Goal: Find specific page/section: Find specific page/section

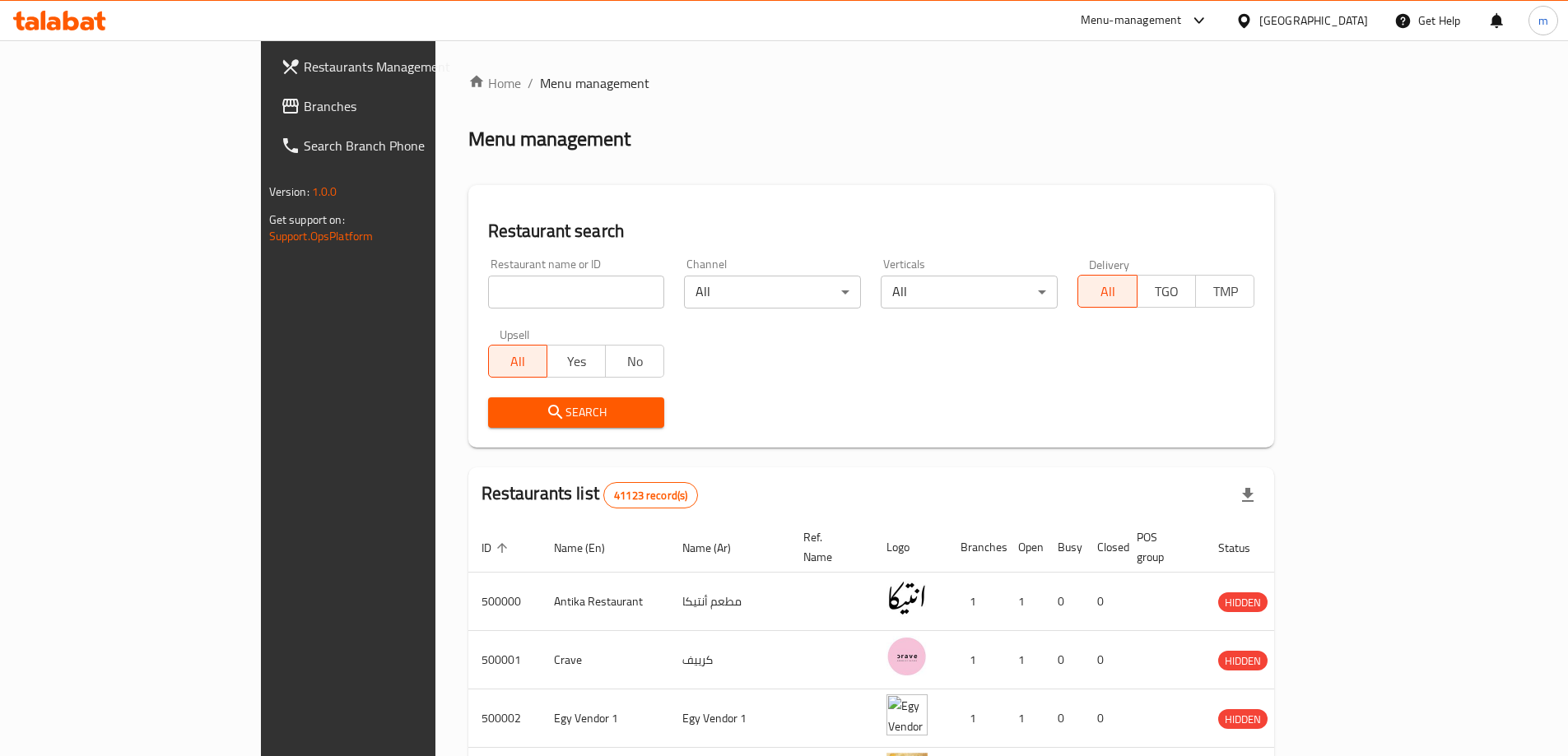
click at [303, 107] on span "Branches" at bounding box center [406, 106] width 205 height 19
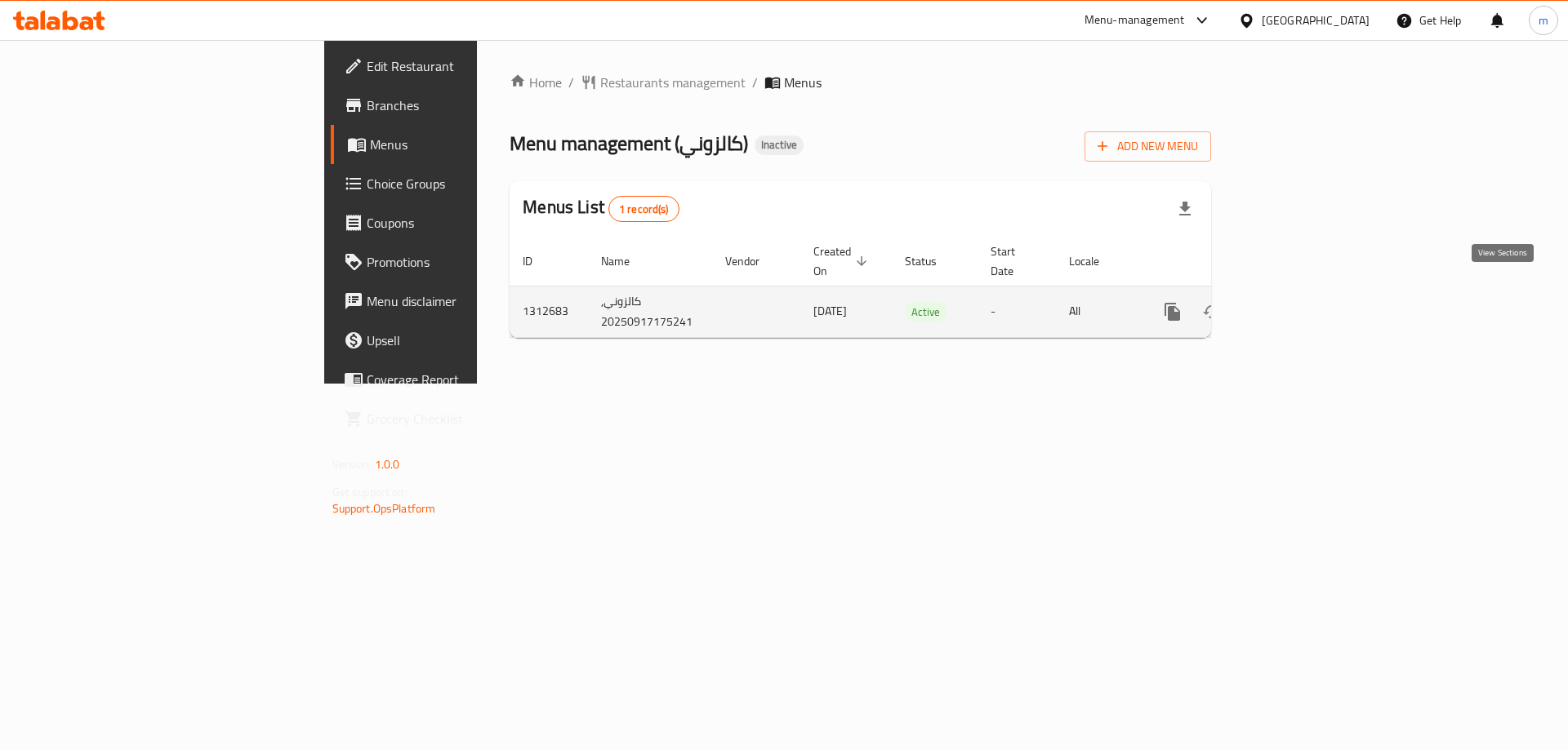
click at [1300, 302] on icon "enhanced table" at bounding box center [1290, 312] width 19 height 19
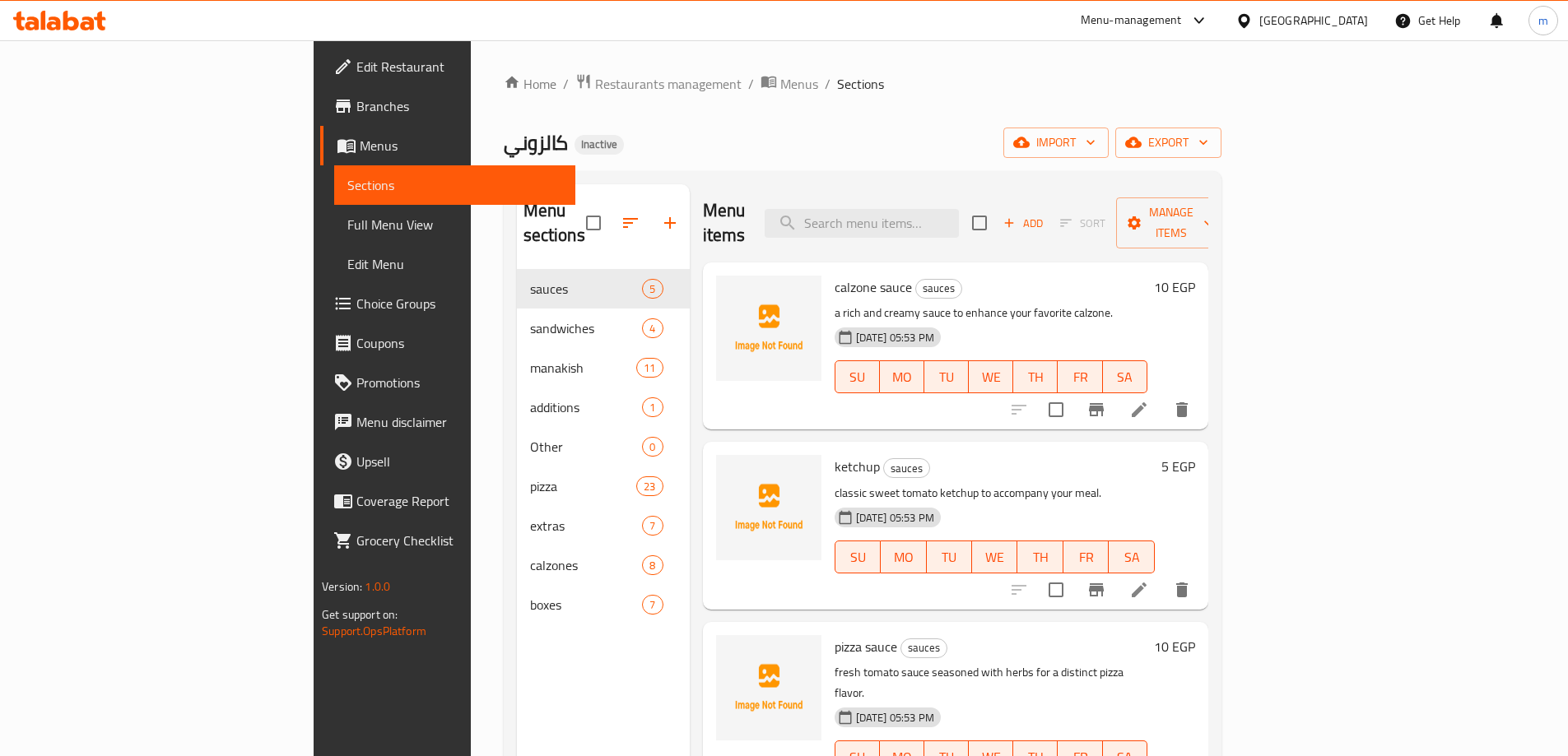
click at [334, 243] on link "Full Menu View" at bounding box center [455, 224] width 241 height 40
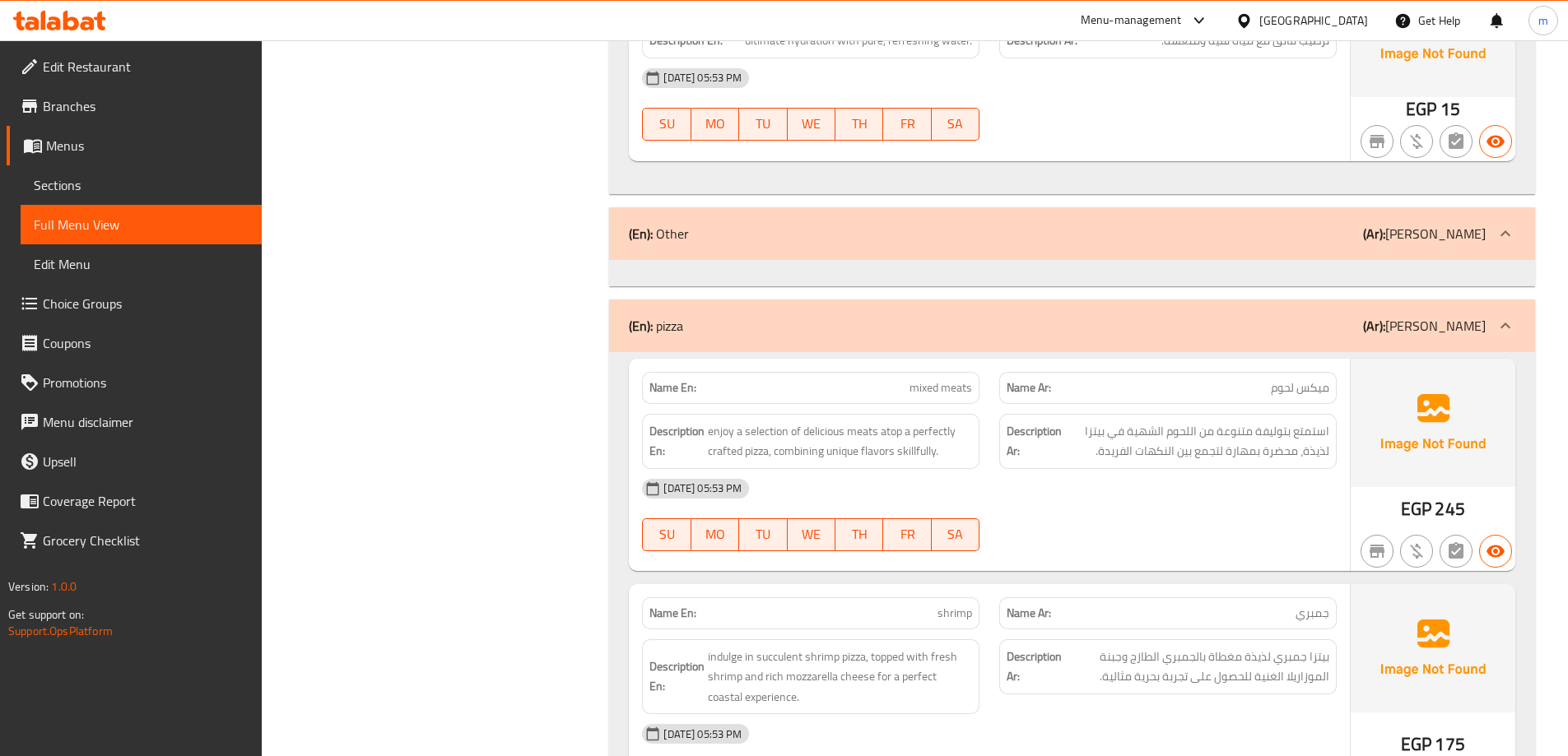
scroll to position [5021, 0]
click at [1063, 238] on div "(En): Other (Ar): [PERSON_NAME]" at bounding box center [1057, 235] width 857 height 19
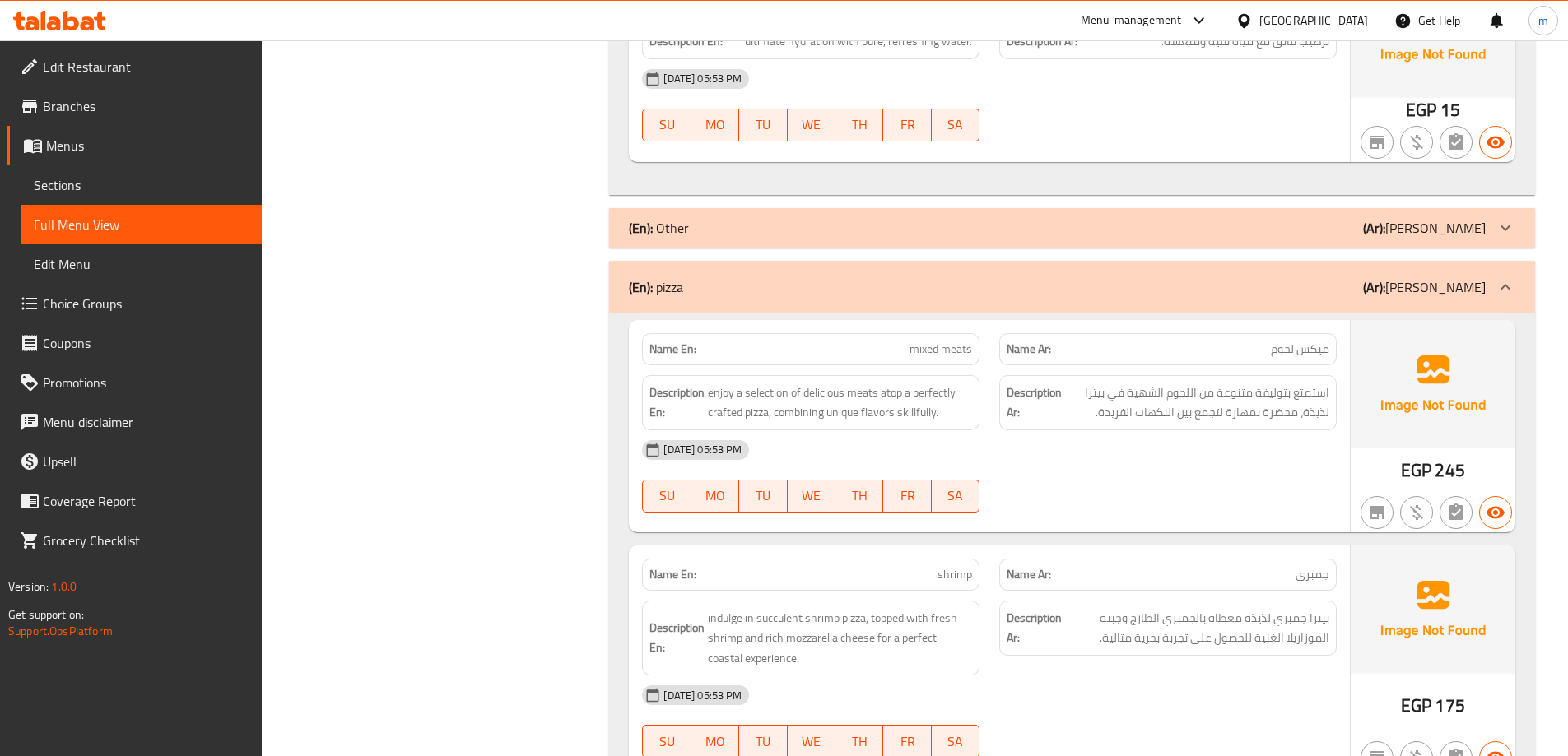
click at [1063, 238] on div "(En): Other (Ar): [PERSON_NAME]" at bounding box center [1071, 228] width 925 height 40
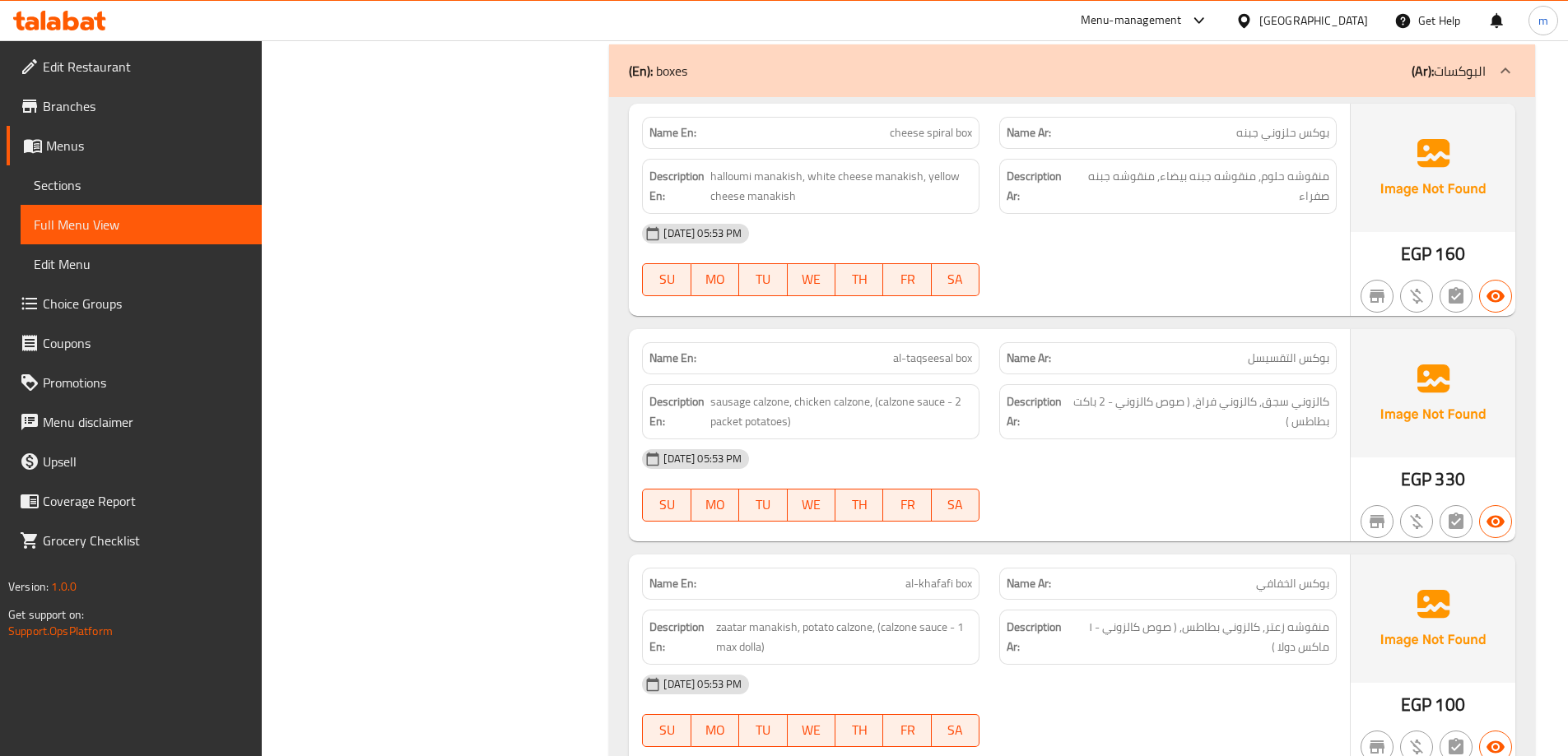
scroll to position [14565, 0]
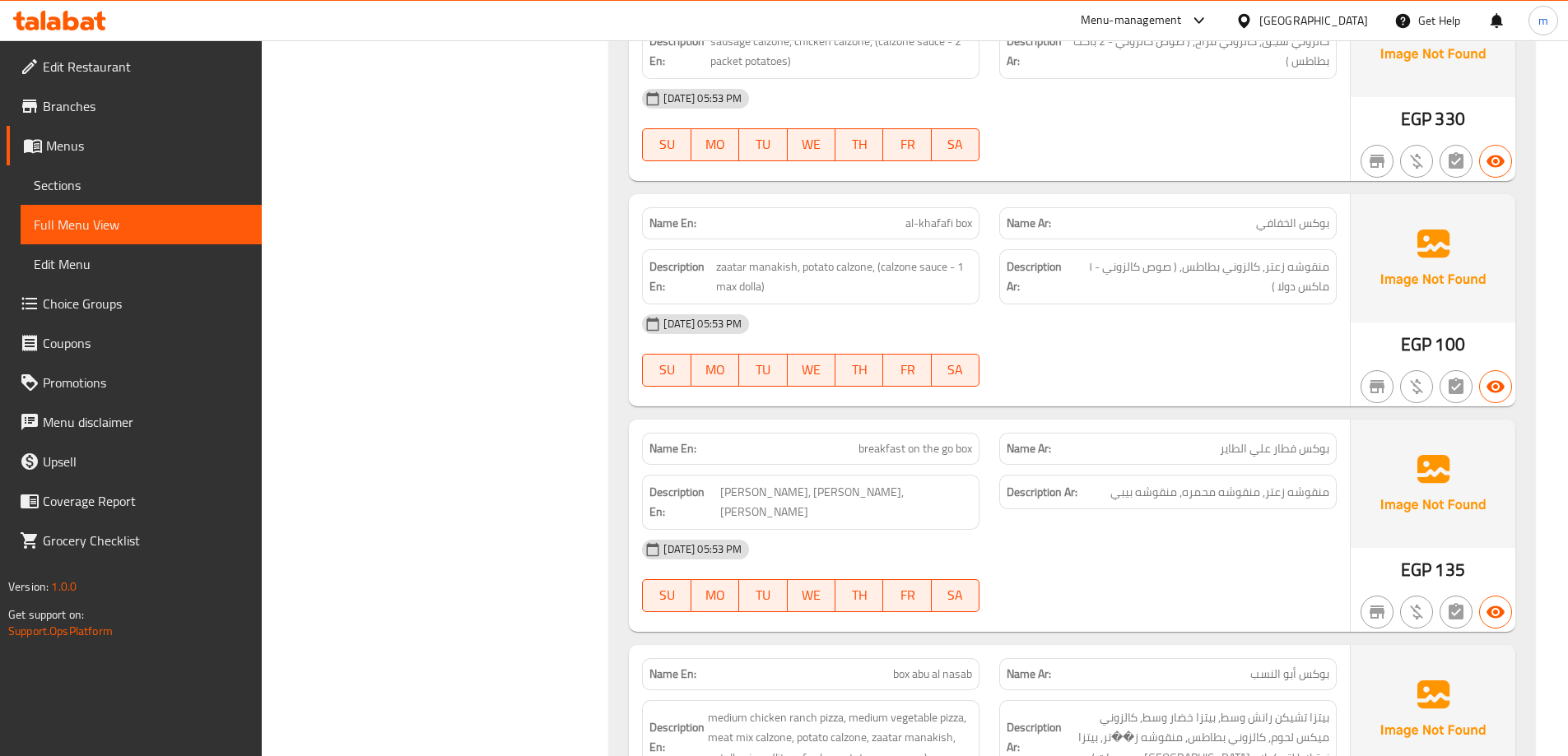
click at [1149, 614] on div "Name En: cheese spiral box Name Ar: بوكس حلزوني جبنه Description En: halloumi m…" at bounding box center [1071, 549] width 925 height 1625
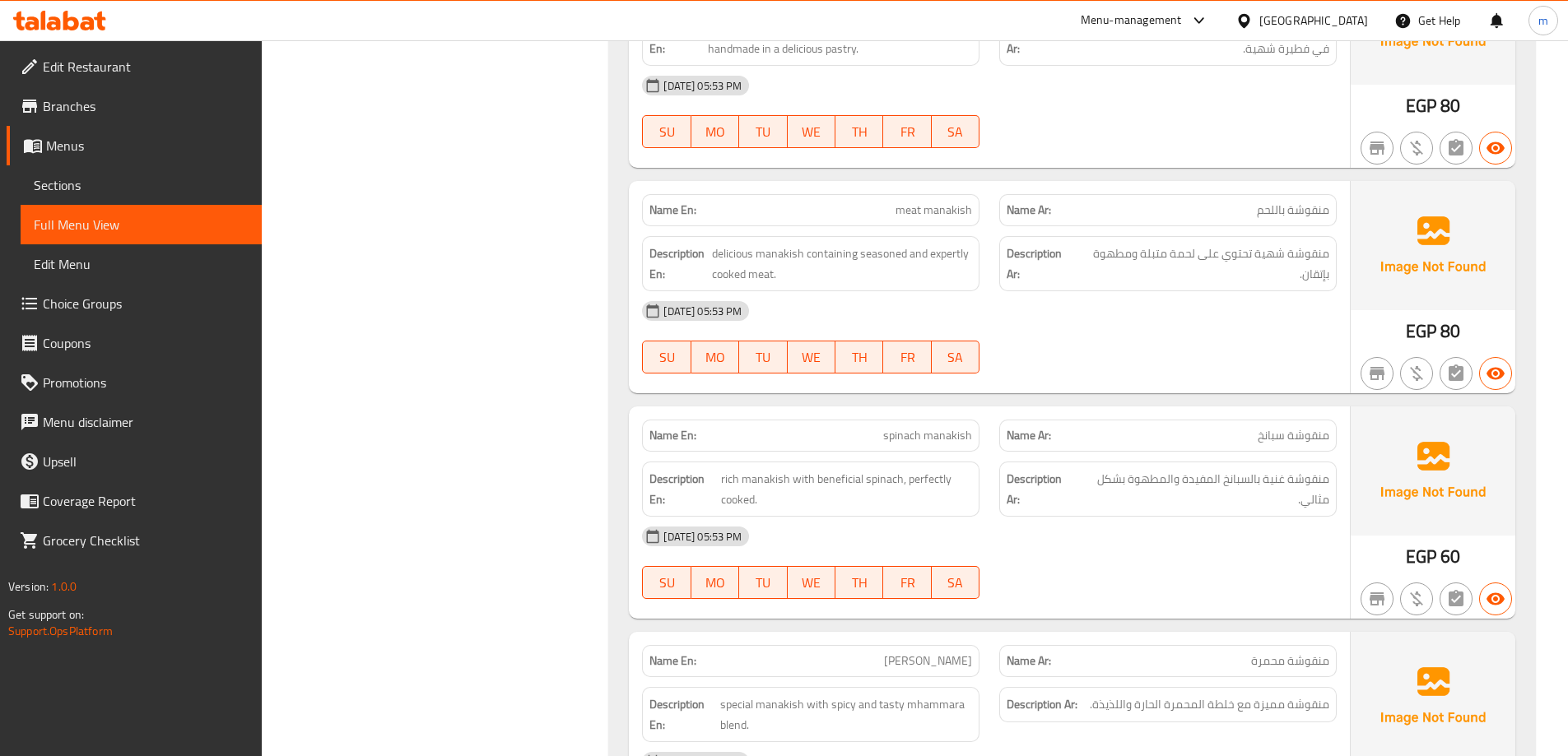
scroll to position [0, 0]
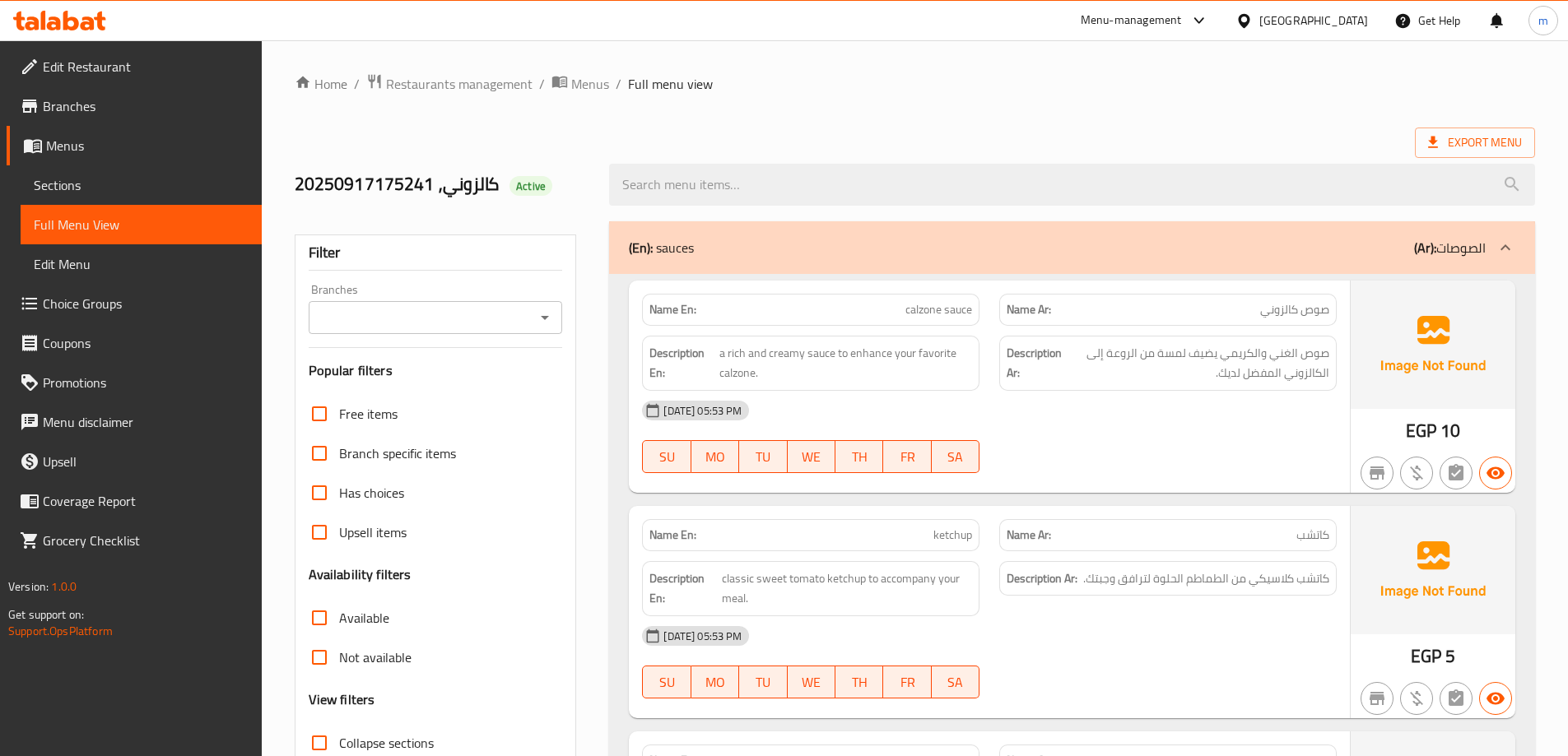
drag, startPoint x: 481, startPoint y: 494, endPoint x: 528, endPoint y: 347, distance: 154.3
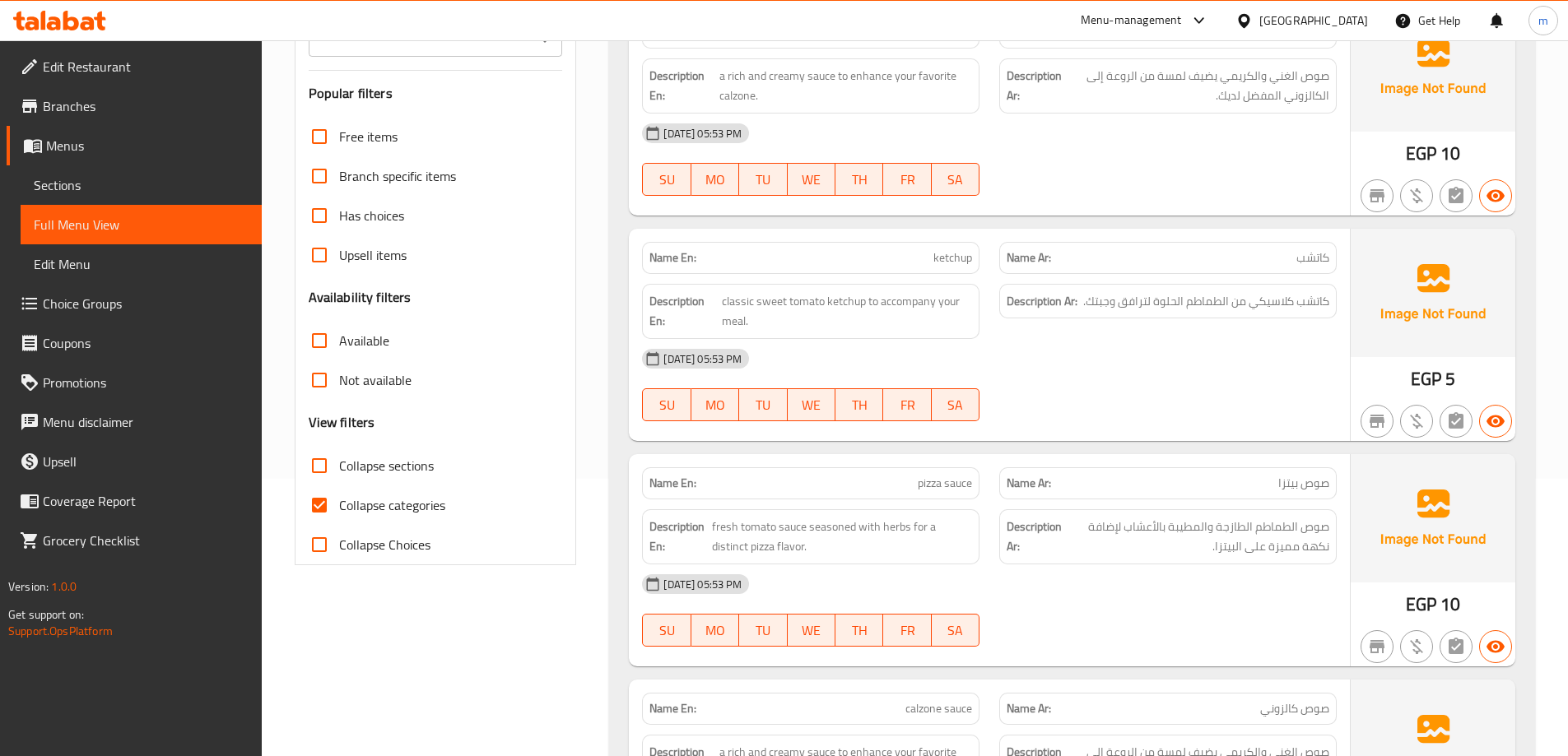
scroll to position [494, 0]
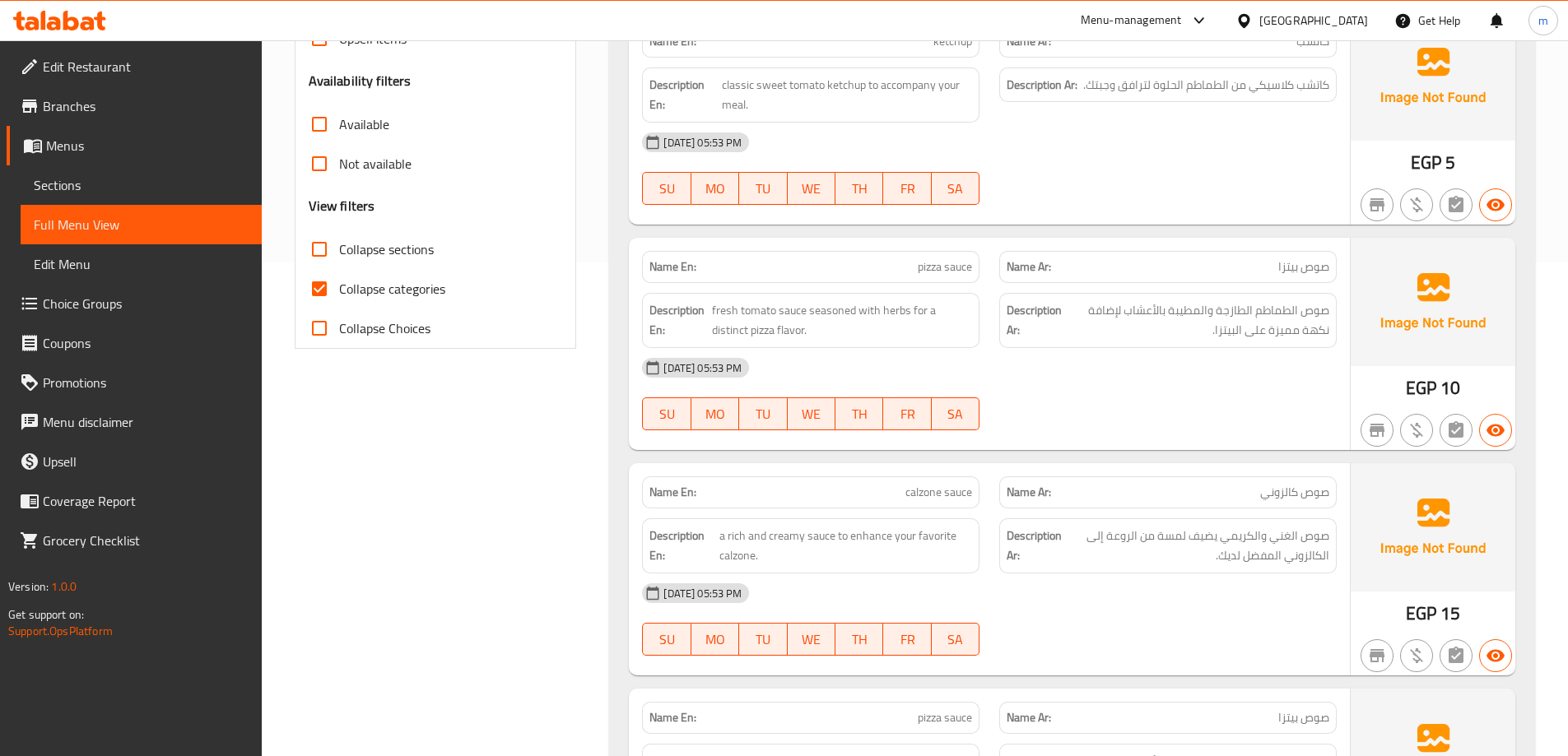
click at [423, 272] on label "Collapse categories" at bounding box center [372, 289] width 145 height 40
click at [339, 272] on input "Collapse categories" at bounding box center [319, 289] width 40 height 40
checkbox input "false"
click at [422, 254] on span "Collapse sections" at bounding box center [387, 249] width 95 height 19
click at [339, 254] on input "Collapse sections" at bounding box center [319, 249] width 40 height 40
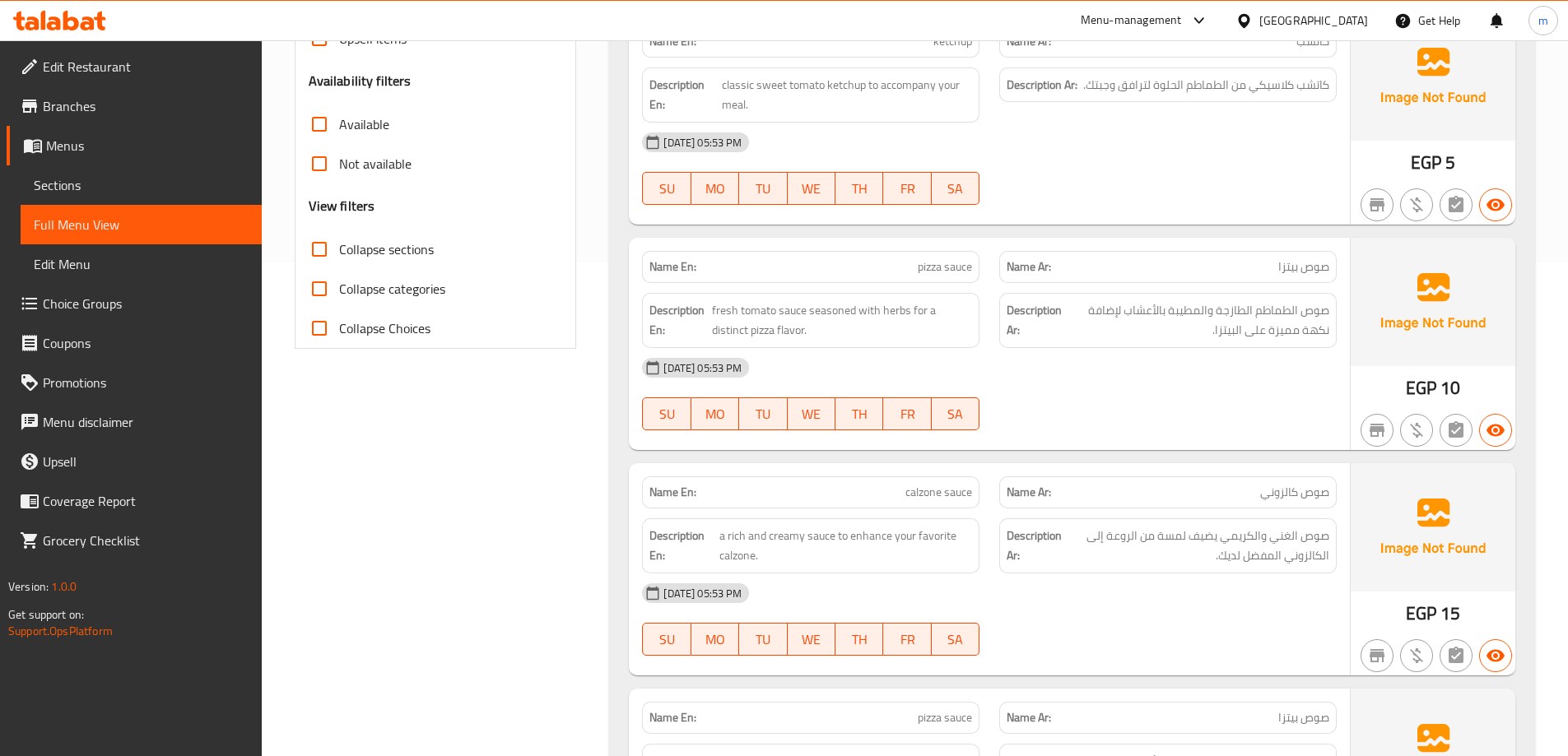
checkbox input "true"
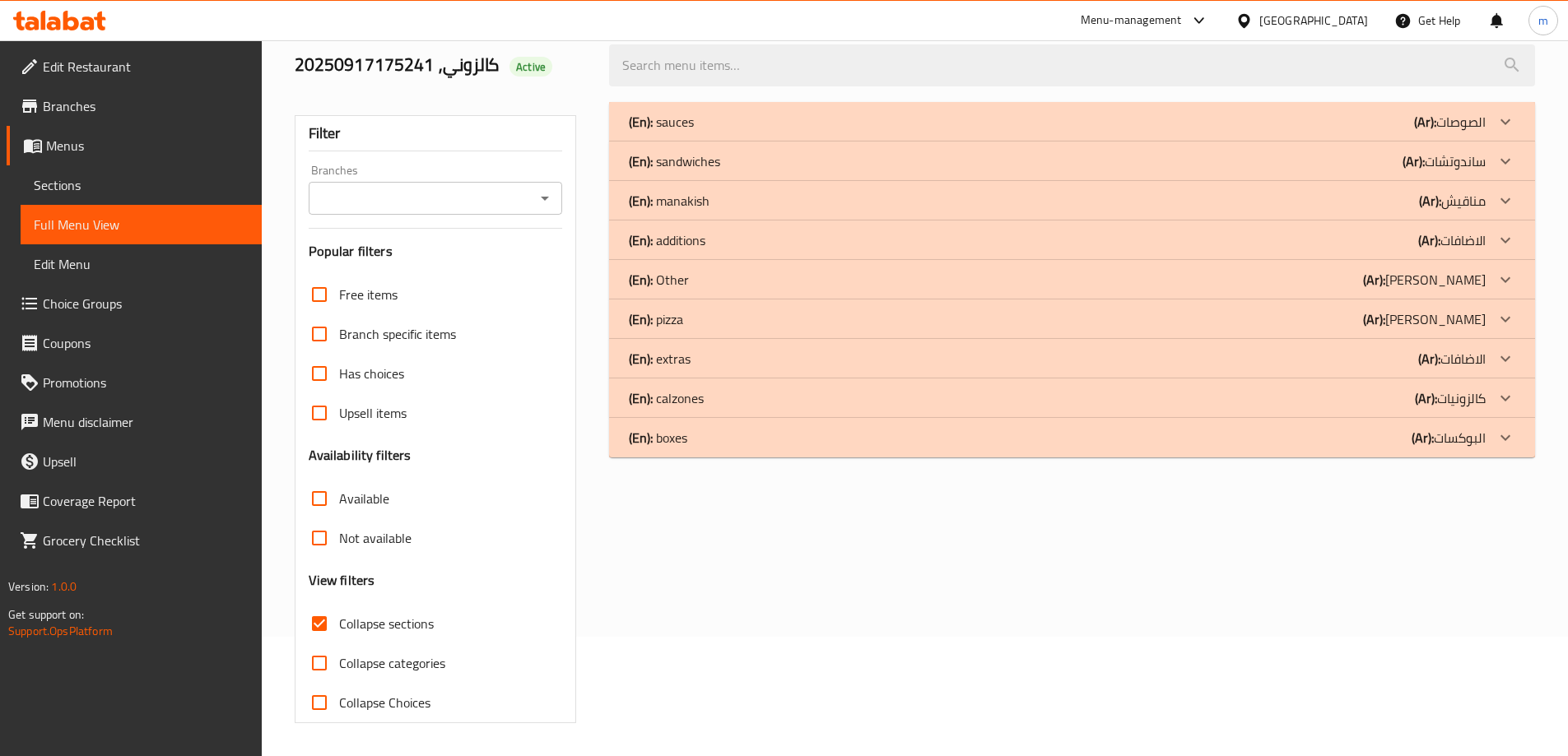
scroll to position [119, 0]
drag, startPoint x: 833, startPoint y: 400, endPoint x: 833, endPoint y: 342, distance: 58.0
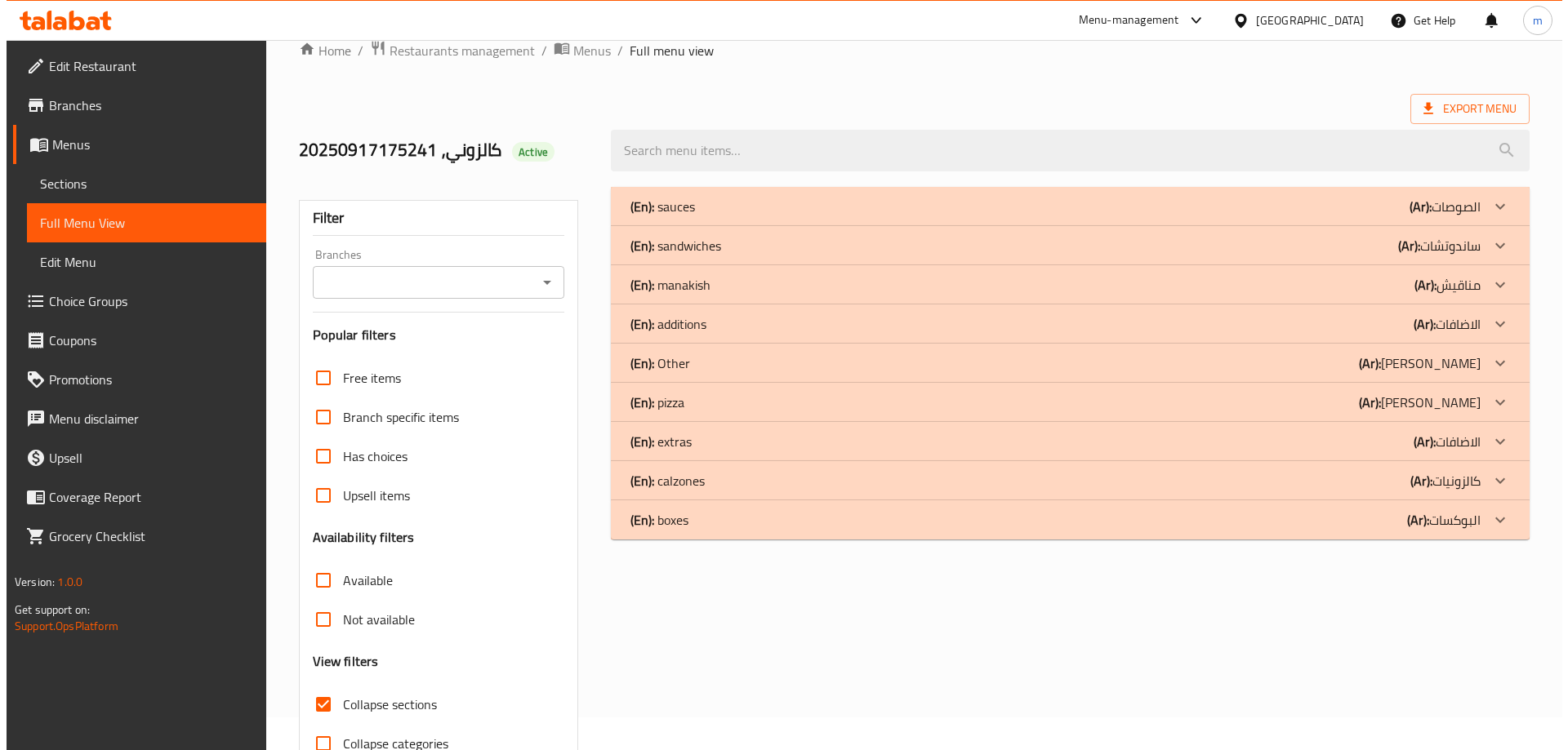
scroll to position [0, 0]
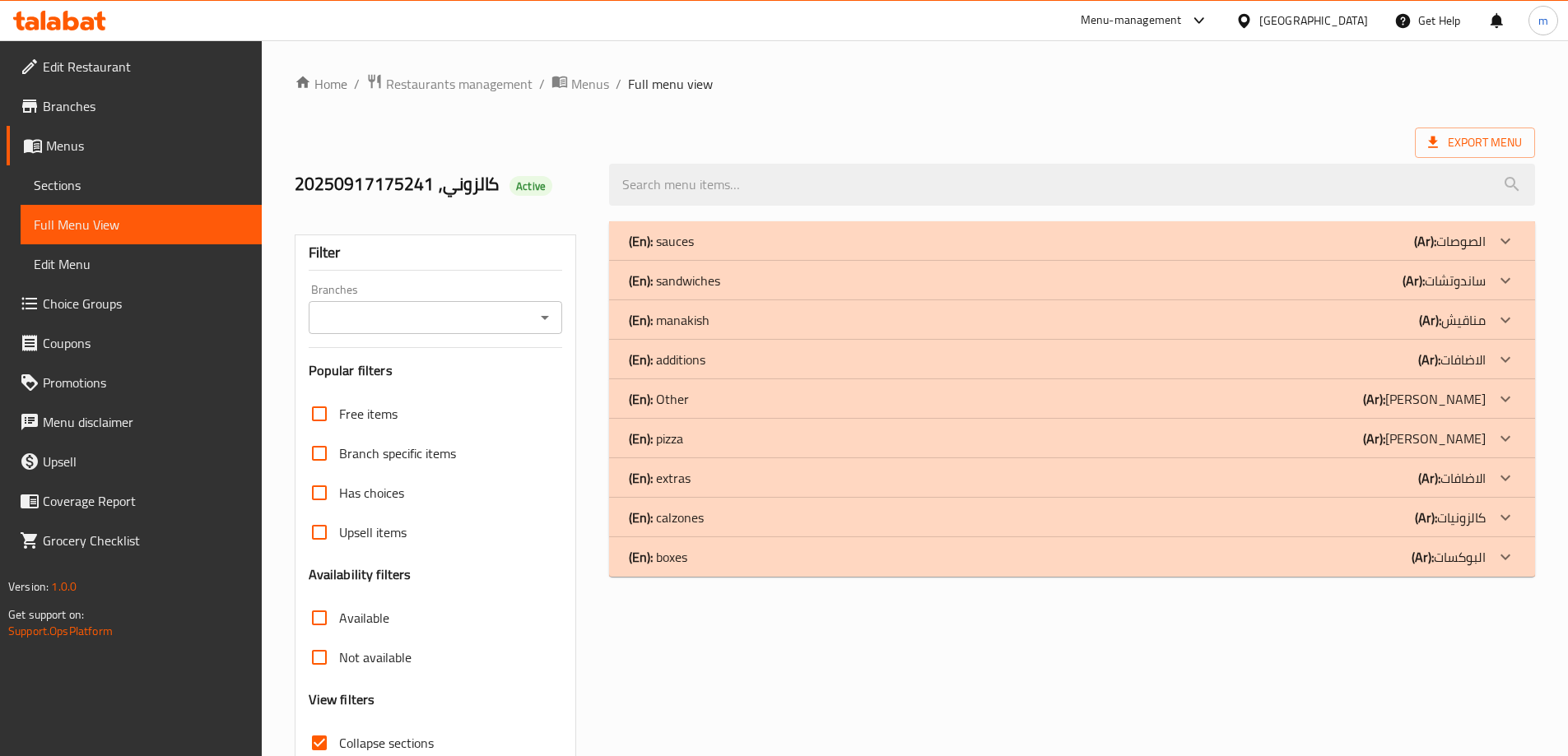
click at [596, 97] on div "Home / Restaurants management / Menus / Full menu view Export Menu كالزوني, 202…" at bounding box center [915, 458] width 1240 height 770
click at [596, 94] on span "Menus" at bounding box center [589, 83] width 38 height 19
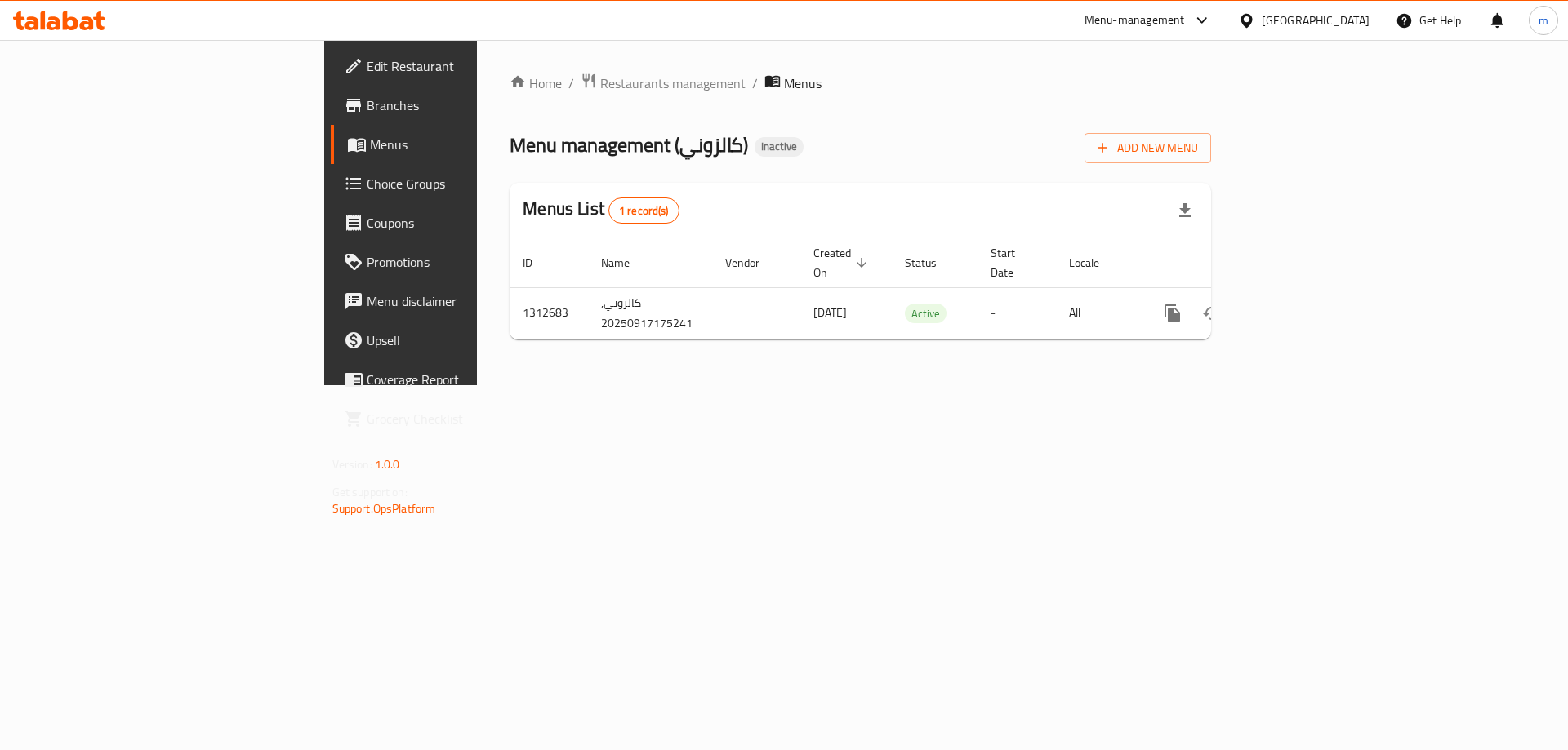
click at [366, 112] on span "Branches" at bounding box center [469, 105] width 207 height 19
